Goal: Transaction & Acquisition: Purchase product/service

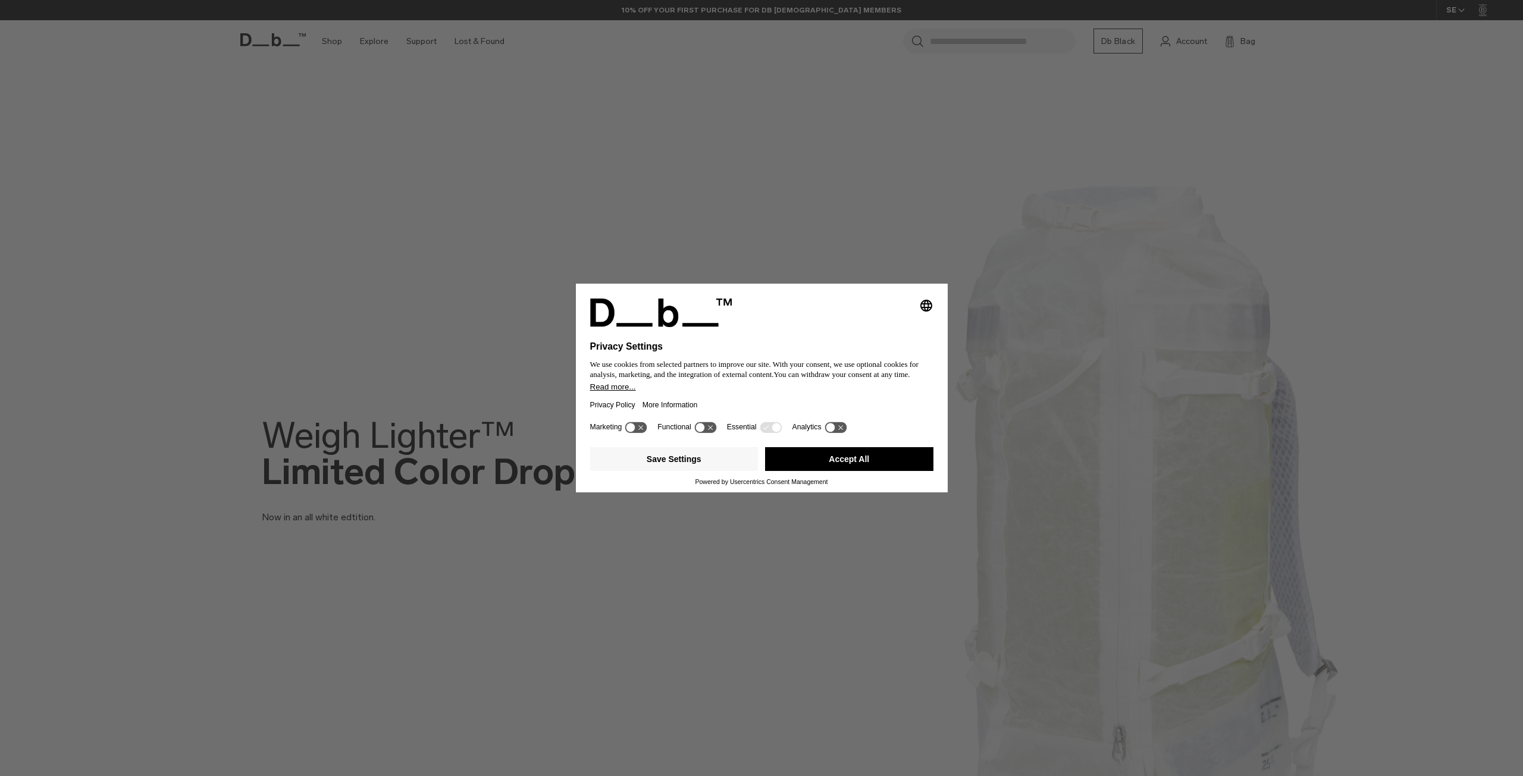
click at [817, 458] on button "Accept All" at bounding box center [849, 459] width 168 height 24
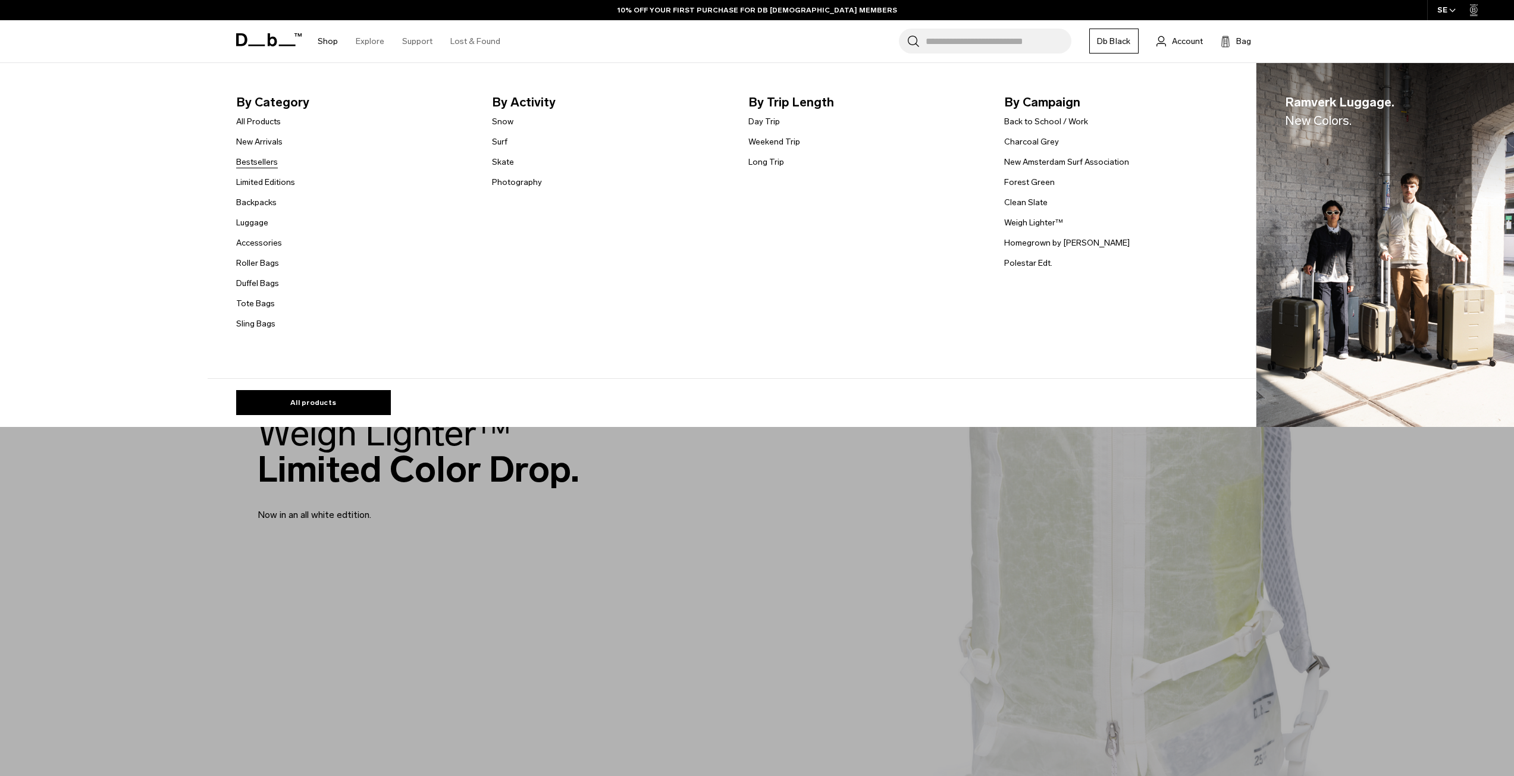
click at [258, 167] on link "Bestsellers" at bounding box center [257, 162] width 42 height 12
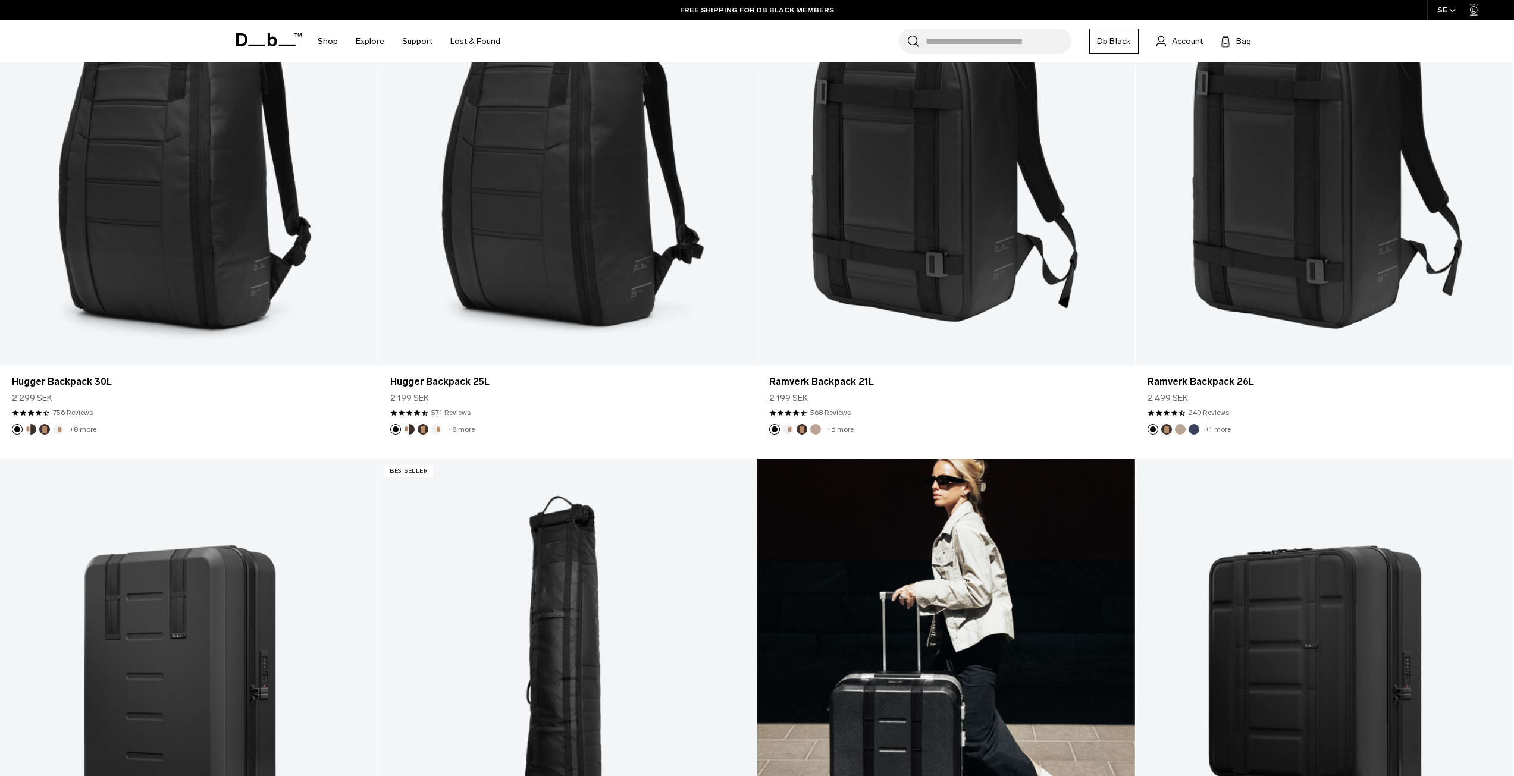
scroll to position [317, 0]
